Goal: Task Accomplishment & Management: Manage account settings

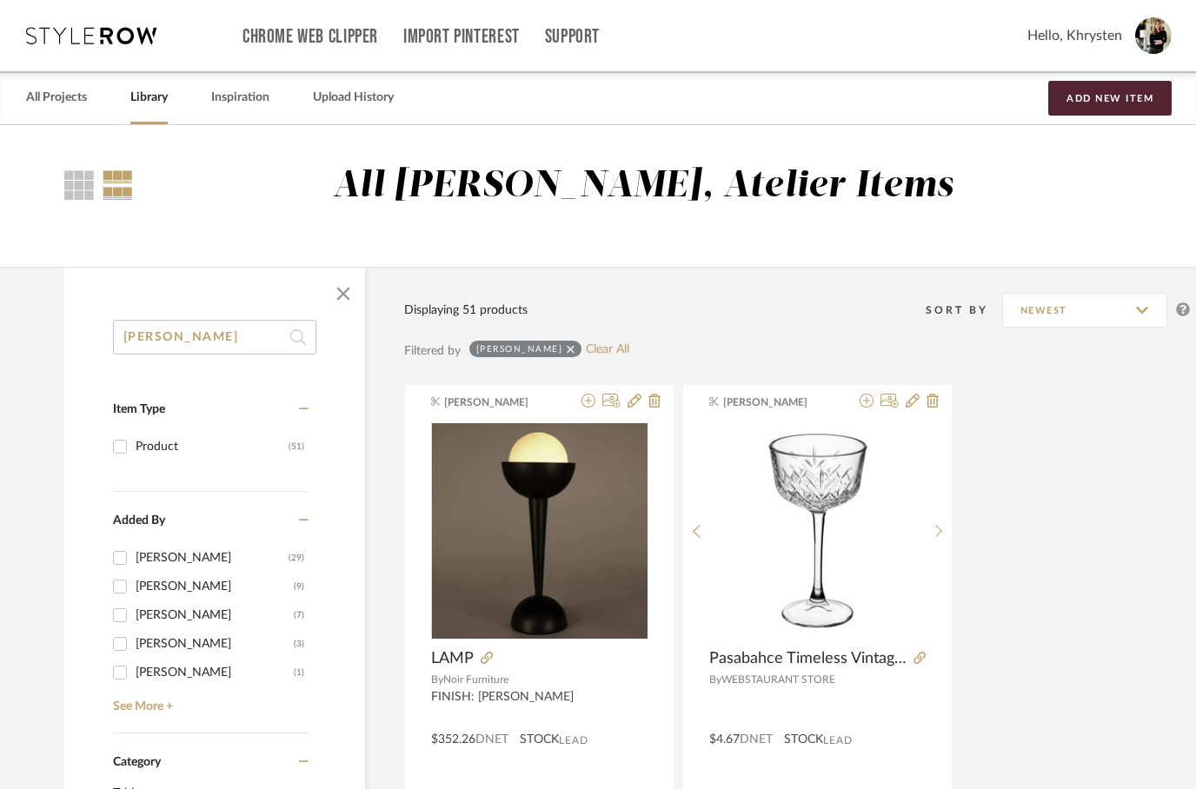
click at [211, 334] on input "[PERSON_NAME]" at bounding box center [214, 337] width 203 height 35
type input "N"
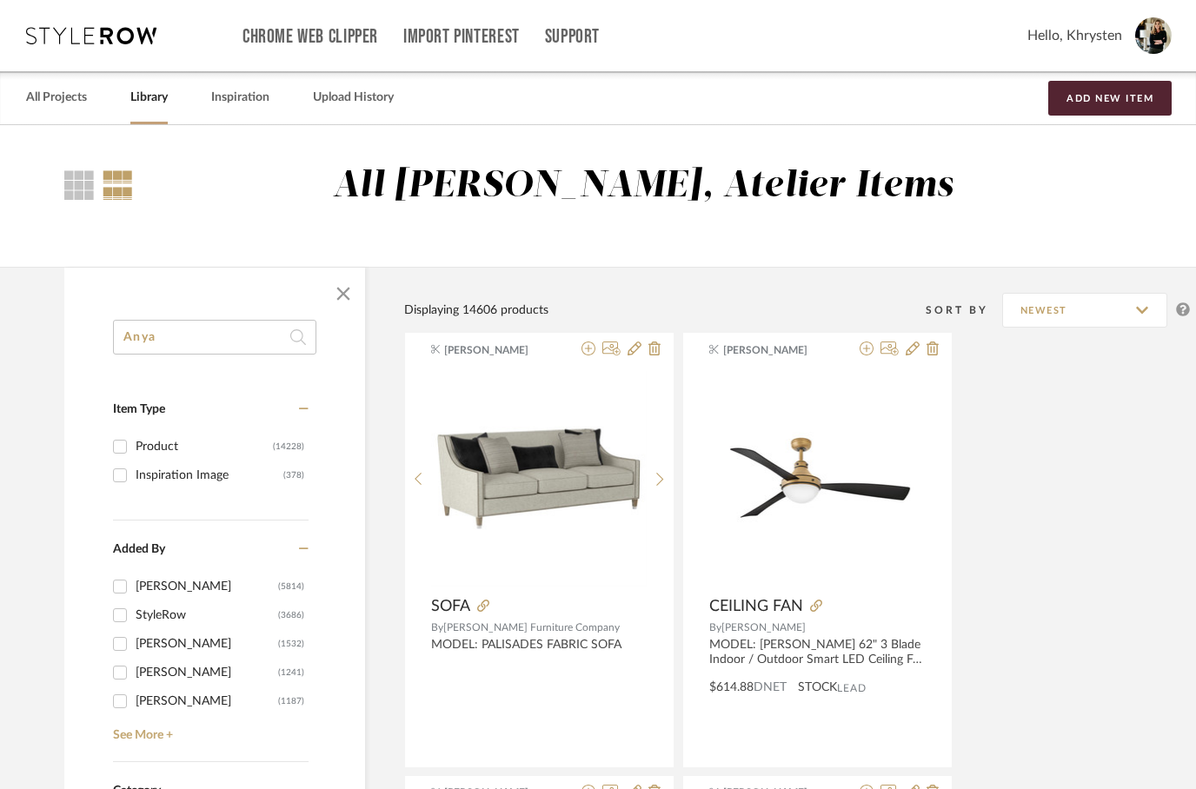
type input "Anya"
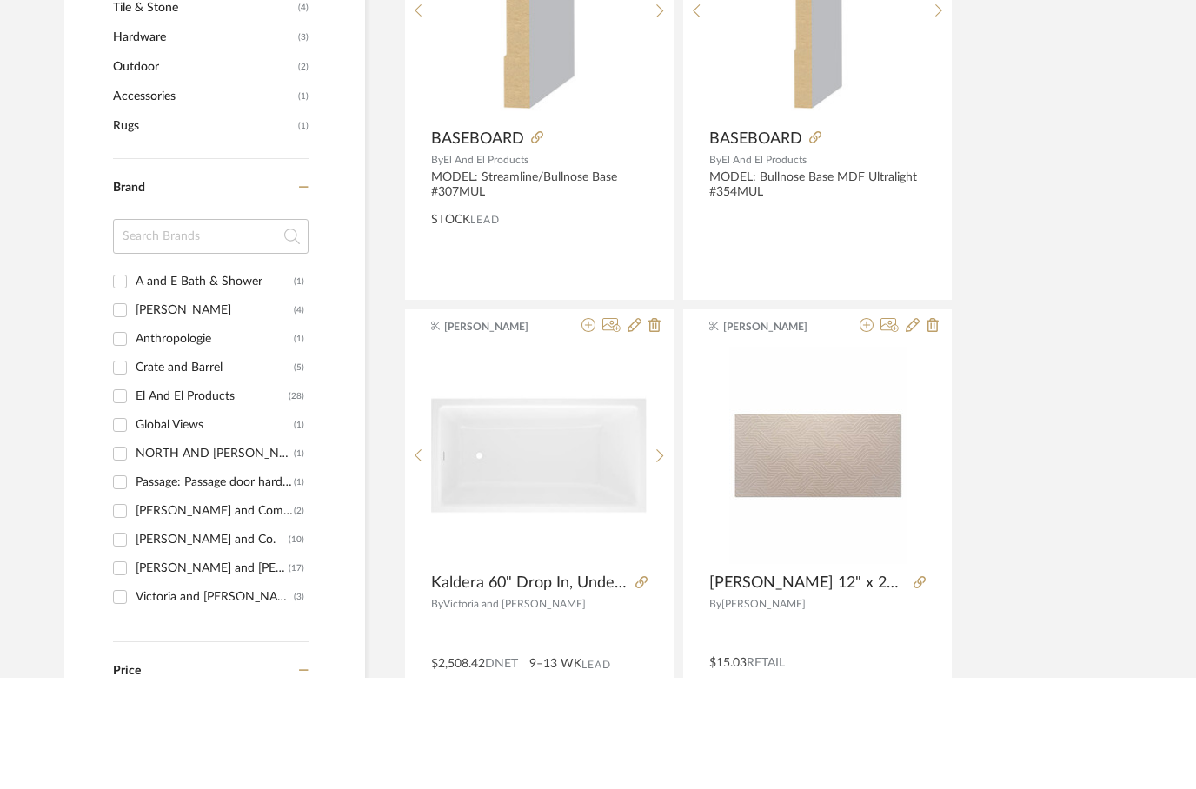
scroll to position [893, 0]
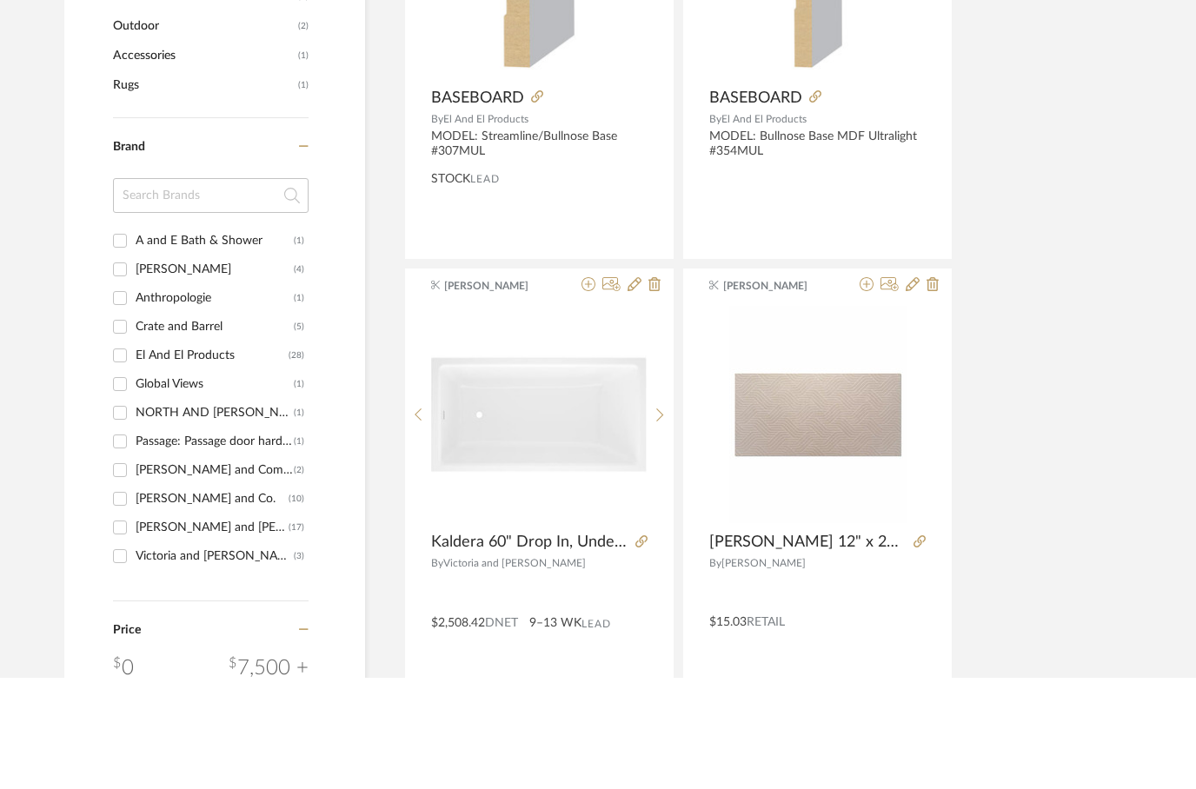
click at [128, 482] on input "Global Views (1)" at bounding box center [120, 496] width 28 height 28
checkbox input "true"
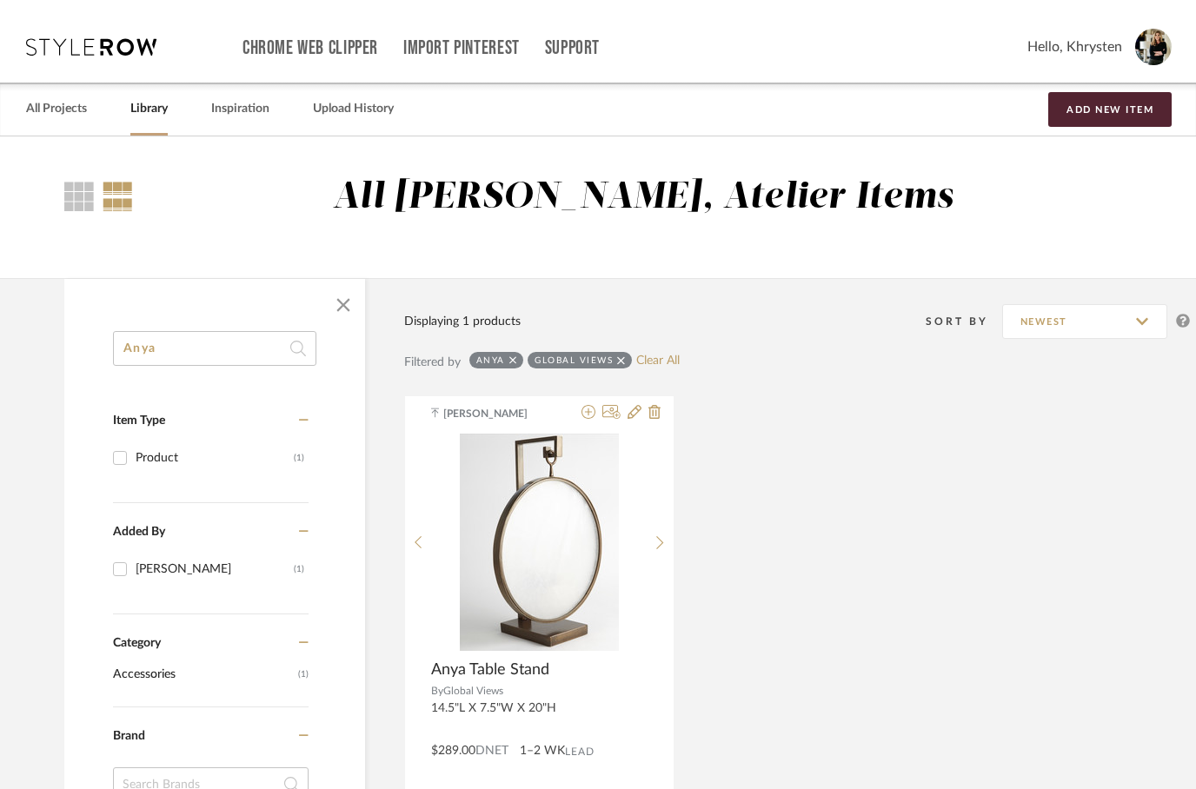
scroll to position [18, 0]
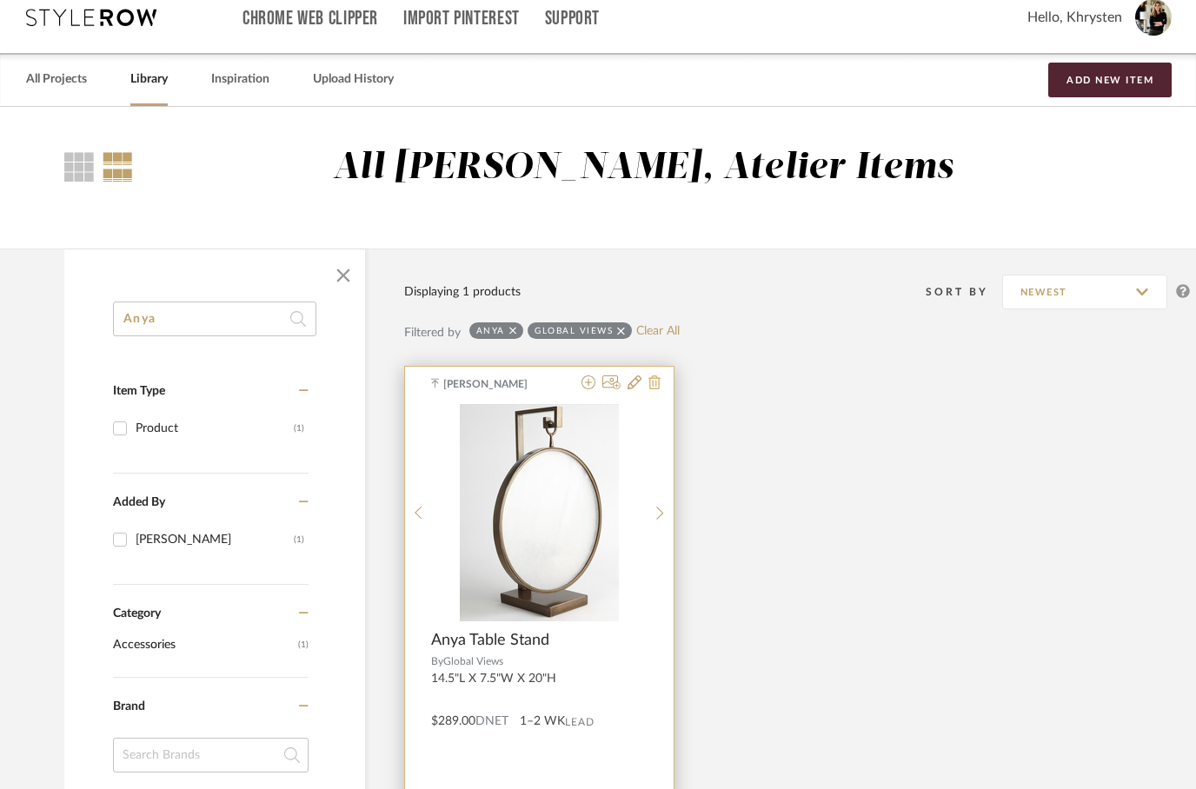
click at [659, 382] on icon at bounding box center [655, 383] width 12 height 14
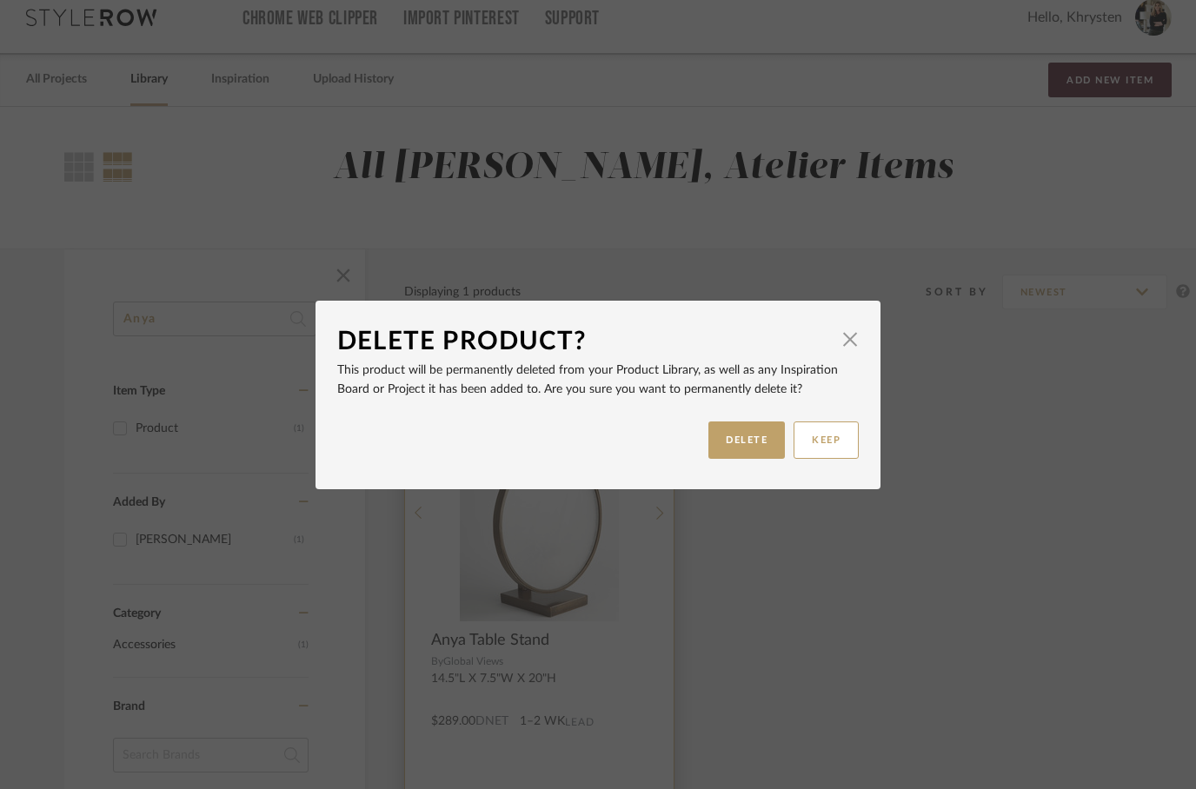
scroll to position [0, 0]
click at [741, 432] on button "DELETE" at bounding box center [747, 440] width 77 height 37
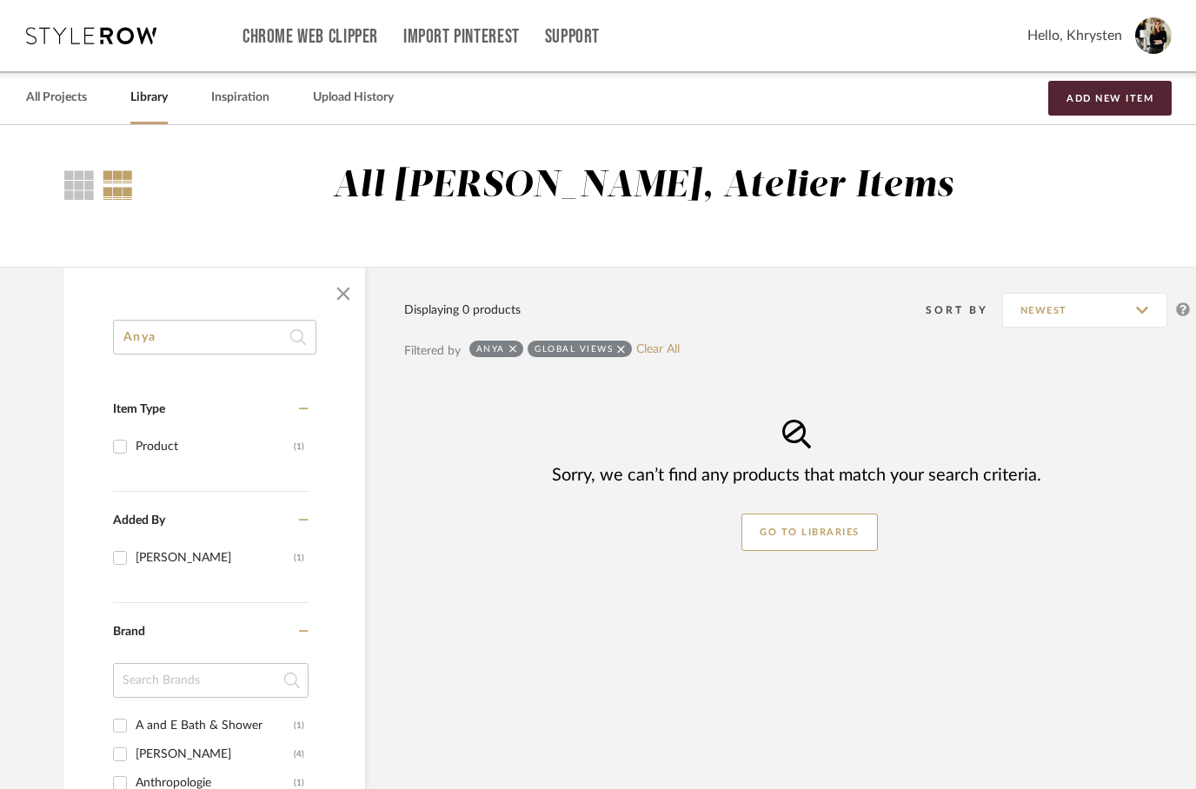
scroll to position [18, 0]
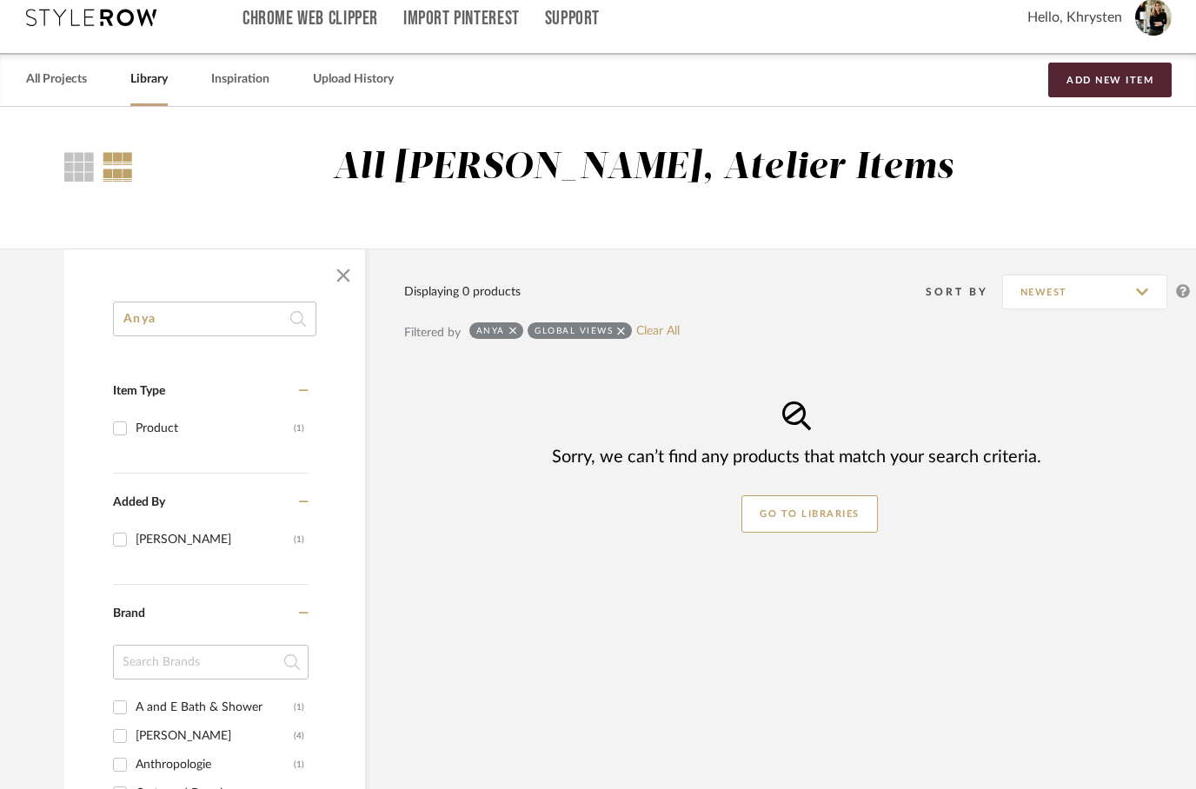
click at [510, 329] on icon at bounding box center [513, 331] width 8 height 12
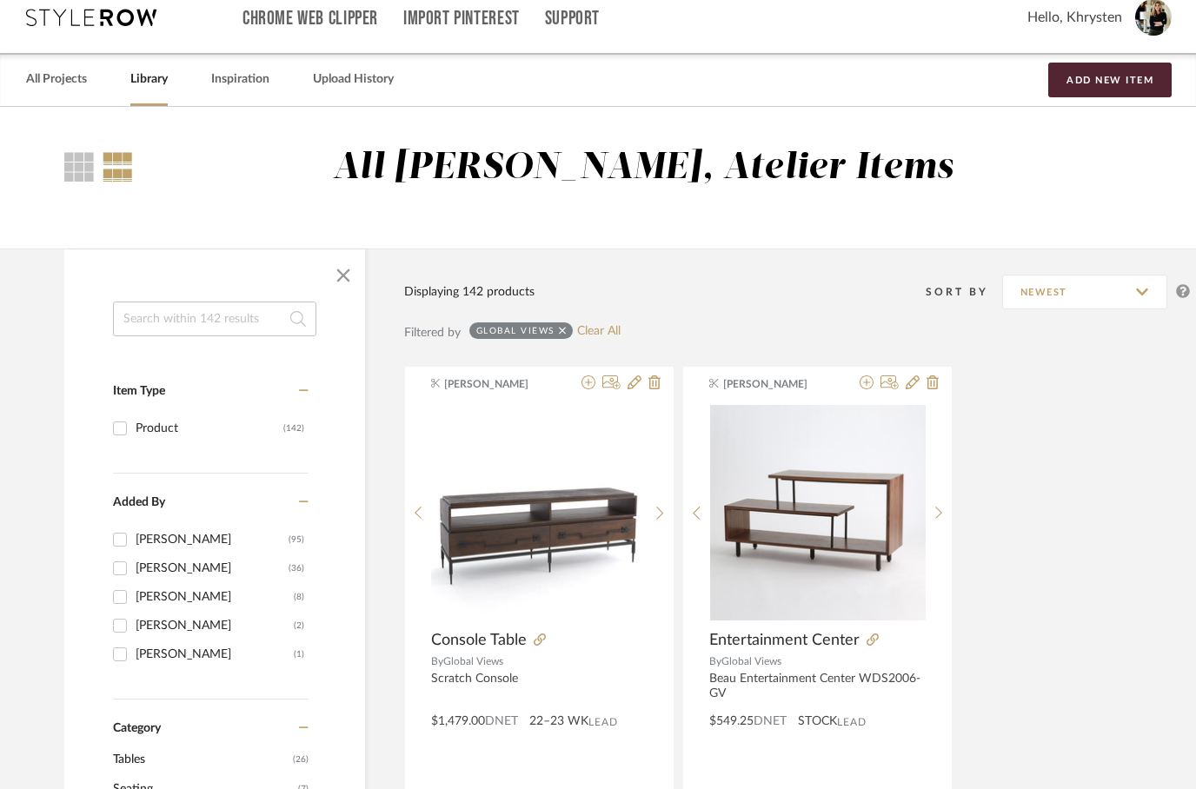
click at [163, 322] on input at bounding box center [214, 319] width 203 height 35
type input "Rolled lip"
